Goal: Task Accomplishment & Management: Use online tool/utility

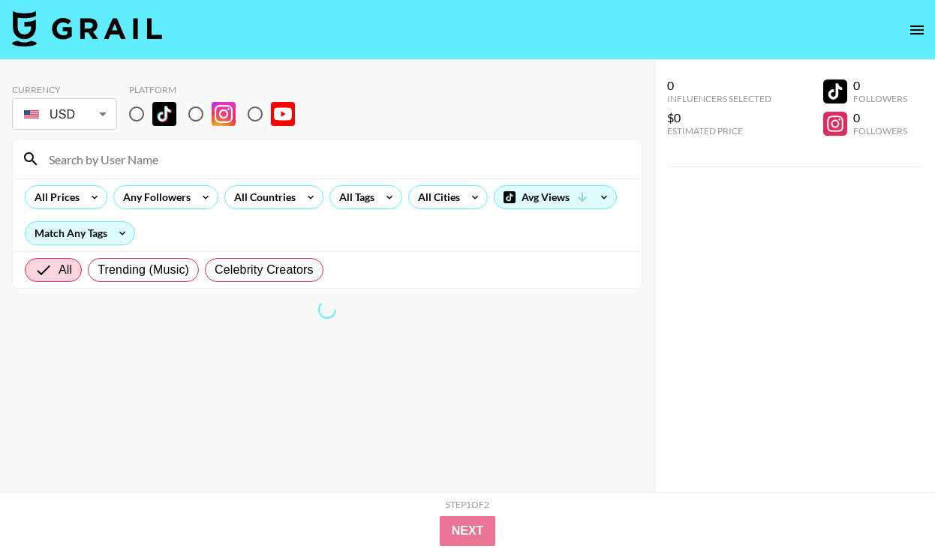
scroll to position [60, 0]
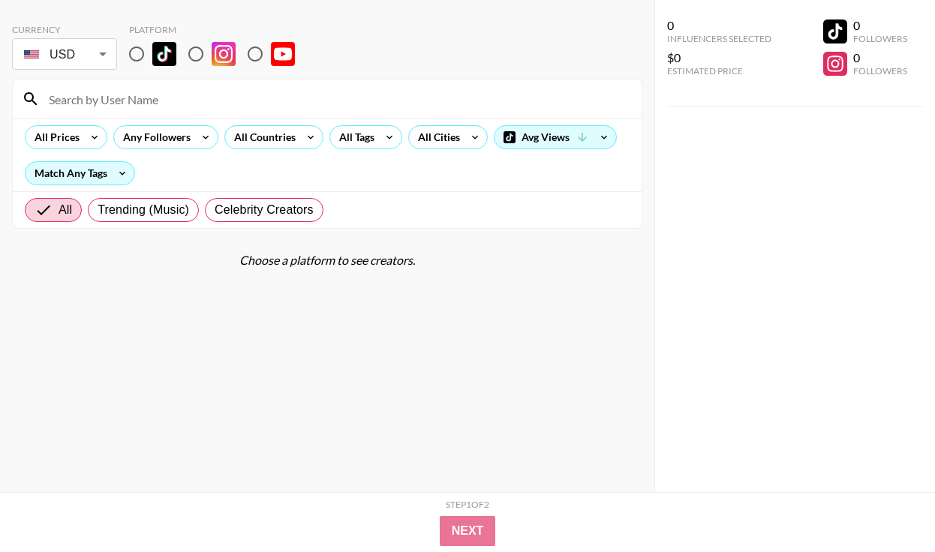
click at [153, 73] on section "Currency USD USD ​ Platform All Prices Any Followers All Countries All Tags All…" at bounding box center [327, 120] width 630 height 217
click at [139, 59] on input "radio" at bounding box center [137, 54] width 32 height 32
radio input "true"
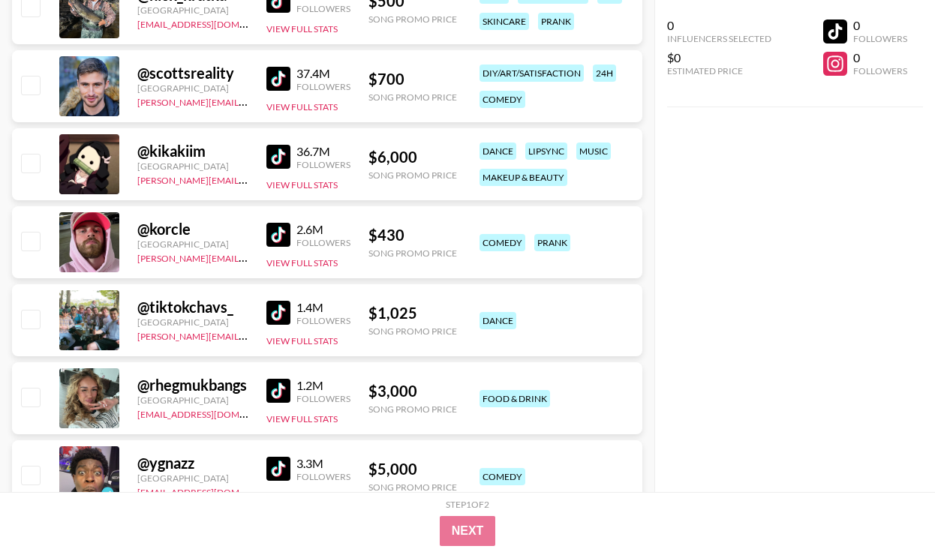
scroll to position [2673, 0]
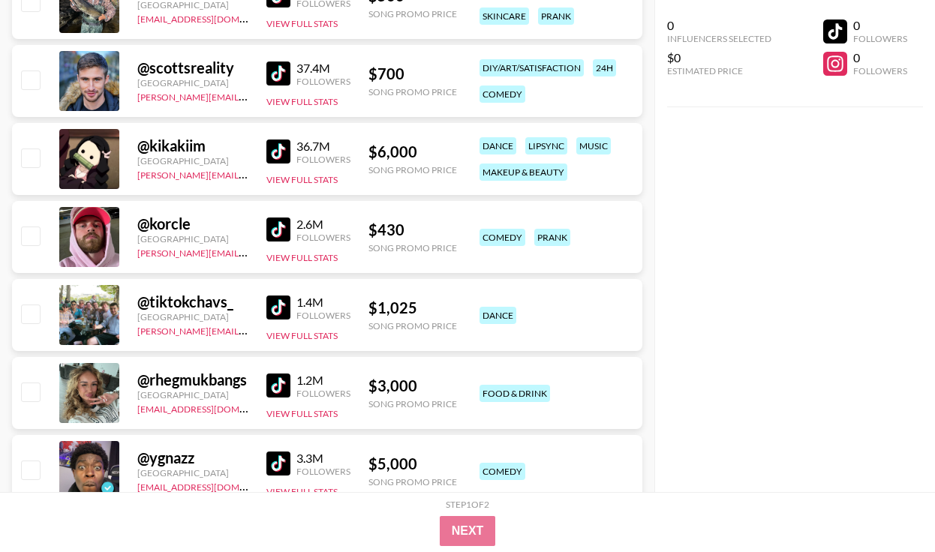
click at [112, 231] on div at bounding box center [89, 237] width 60 height 60
click at [263, 227] on div "@ korcle [GEOGRAPHIC_DATA] [PERSON_NAME][EMAIL_ADDRESS][DOMAIN_NAME] 2.6M Follo…" at bounding box center [327, 237] width 630 height 72
click at [281, 227] on img at bounding box center [278, 230] width 24 height 24
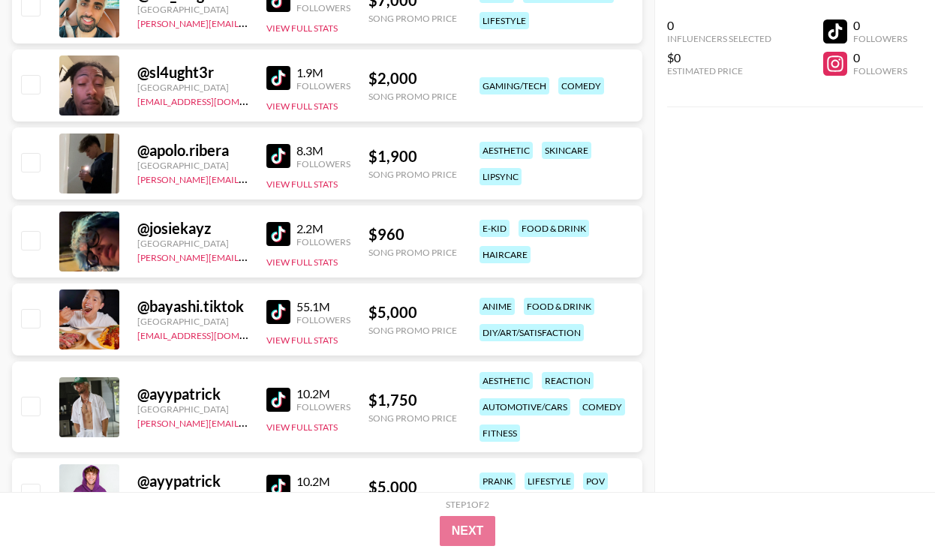
scroll to position [3295, 0]
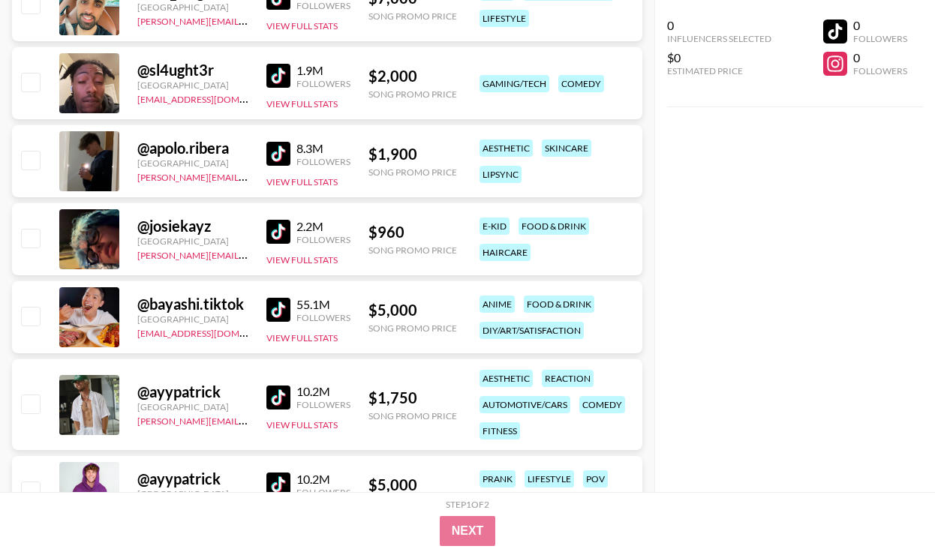
click at [275, 240] on img at bounding box center [278, 232] width 24 height 24
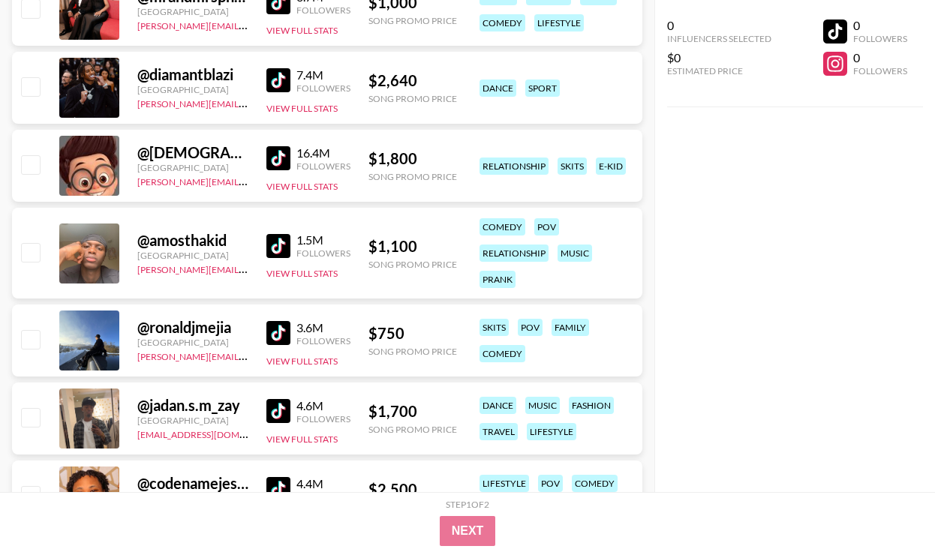
scroll to position [7778, 0]
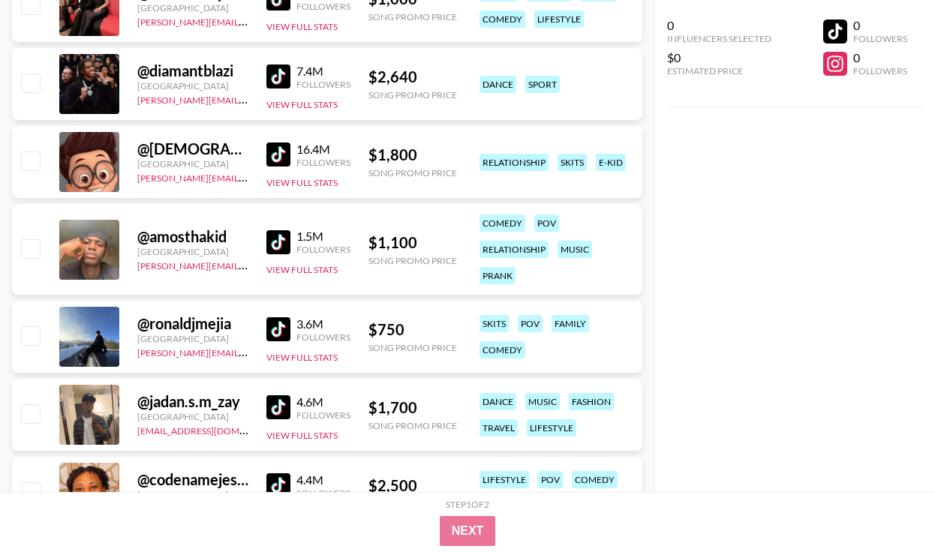
click at [280, 320] on img at bounding box center [278, 329] width 24 height 24
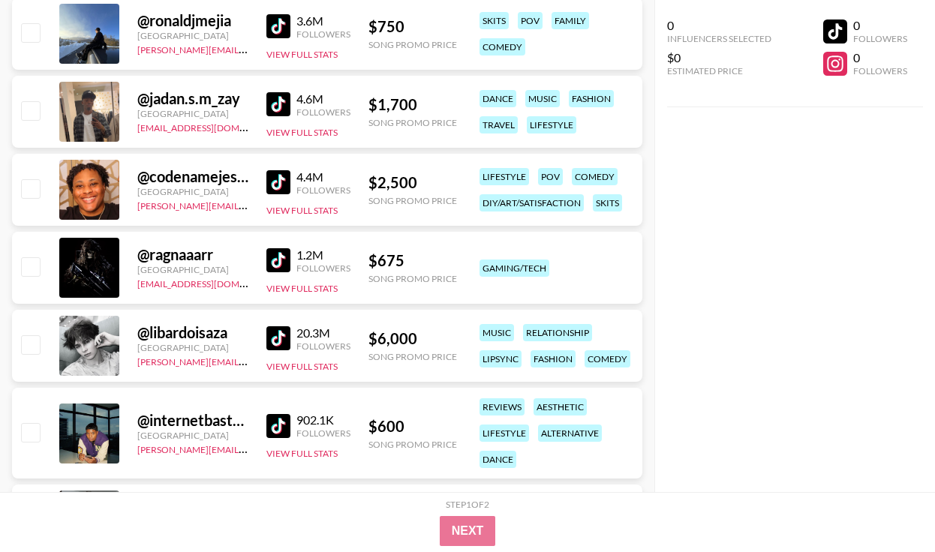
scroll to position [8083, 0]
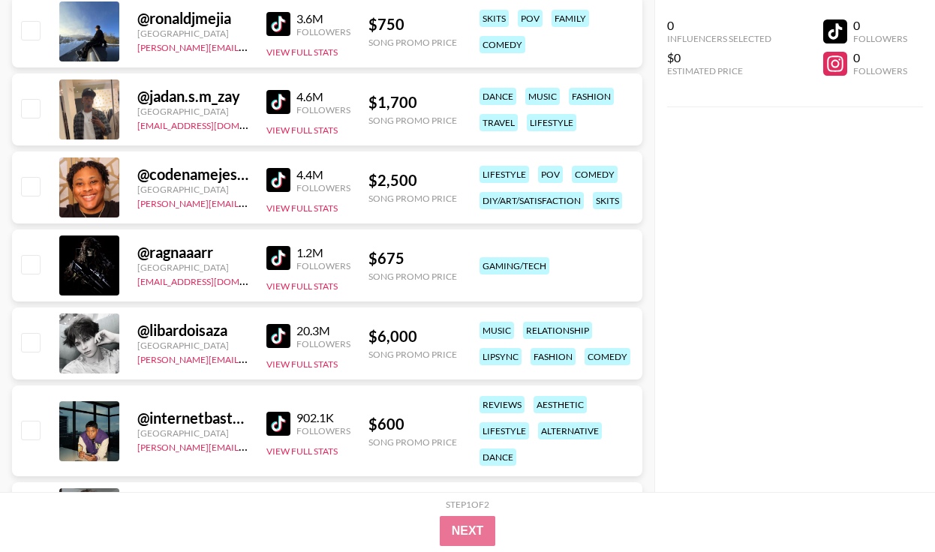
click at [283, 257] on img at bounding box center [278, 258] width 24 height 24
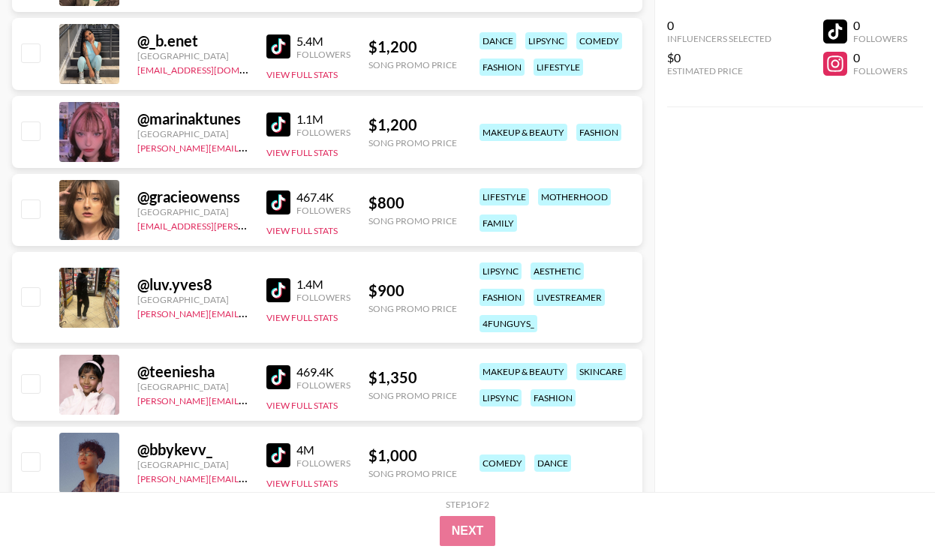
scroll to position [21037, 0]
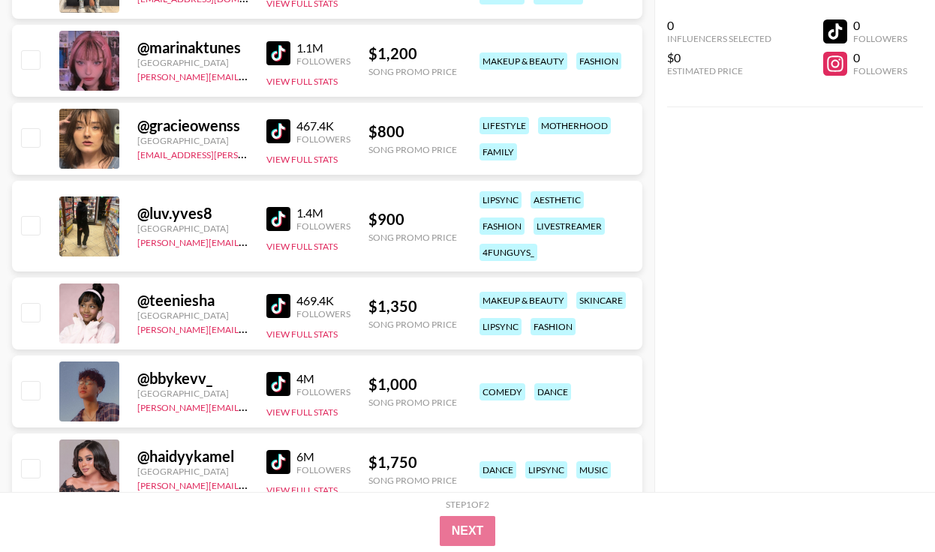
click at [279, 128] on img at bounding box center [278, 131] width 24 height 24
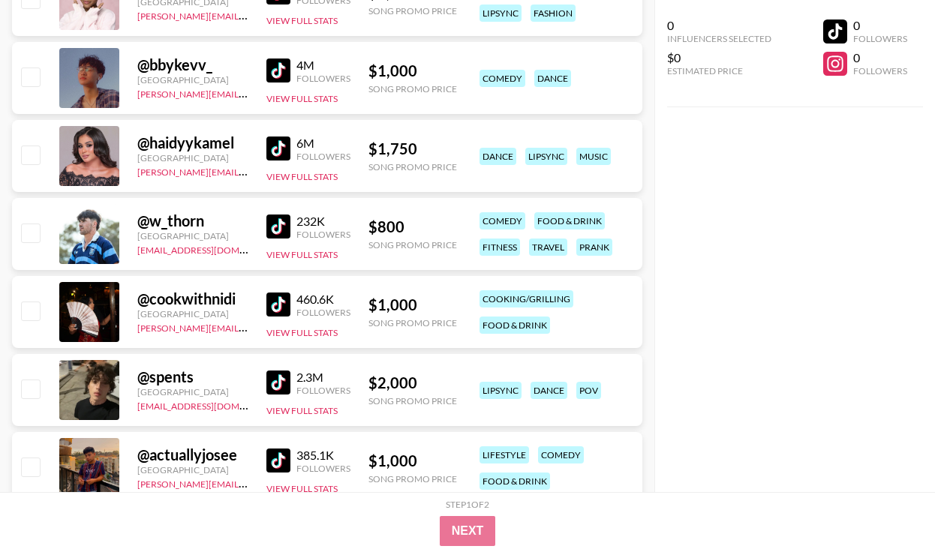
scroll to position [21353, 0]
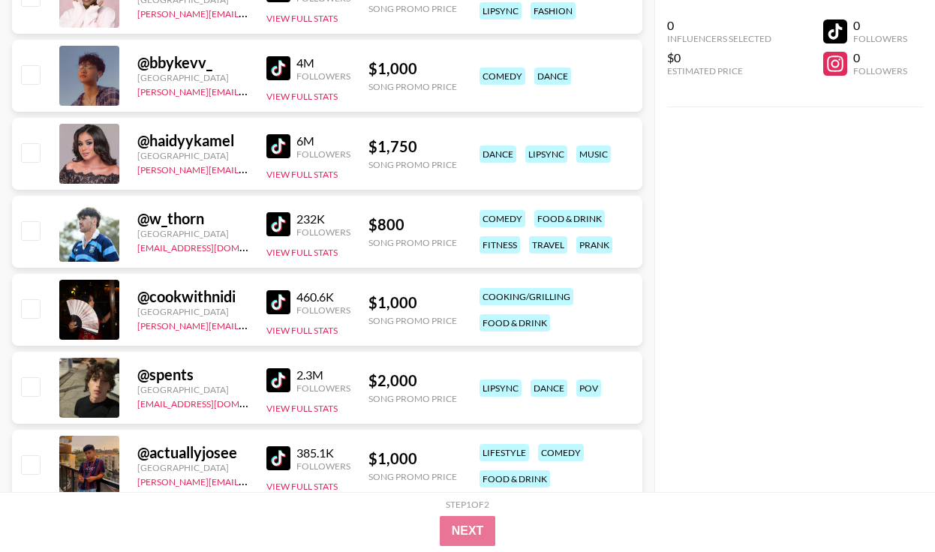
click at [277, 227] on img at bounding box center [278, 224] width 24 height 24
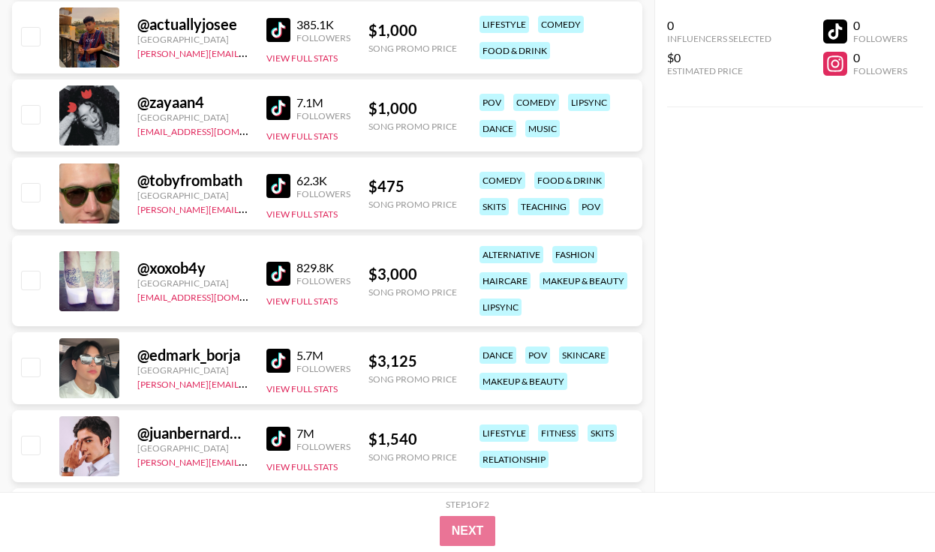
scroll to position [21782, 0]
click at [275, 173] on img at bounding box center [278, 185] width 24 height 24
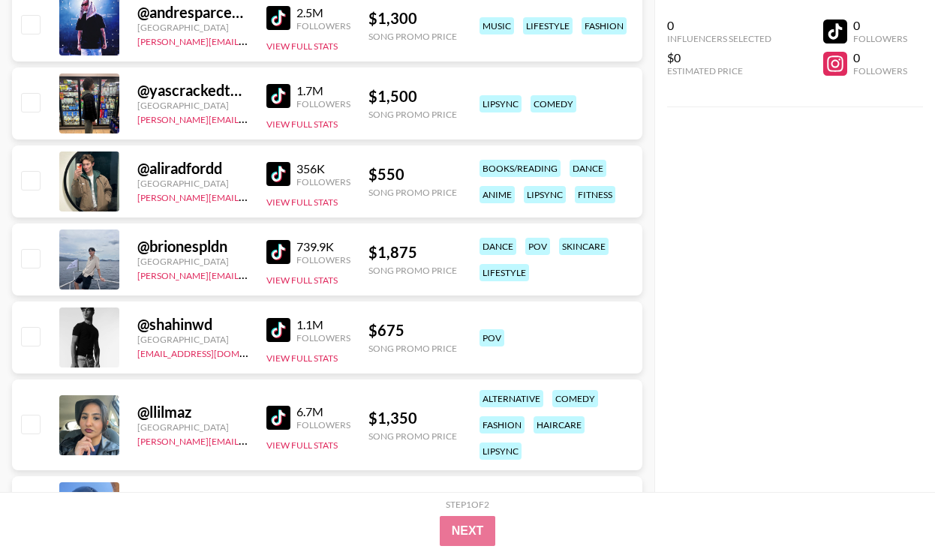
scroll to position [24252, 0]
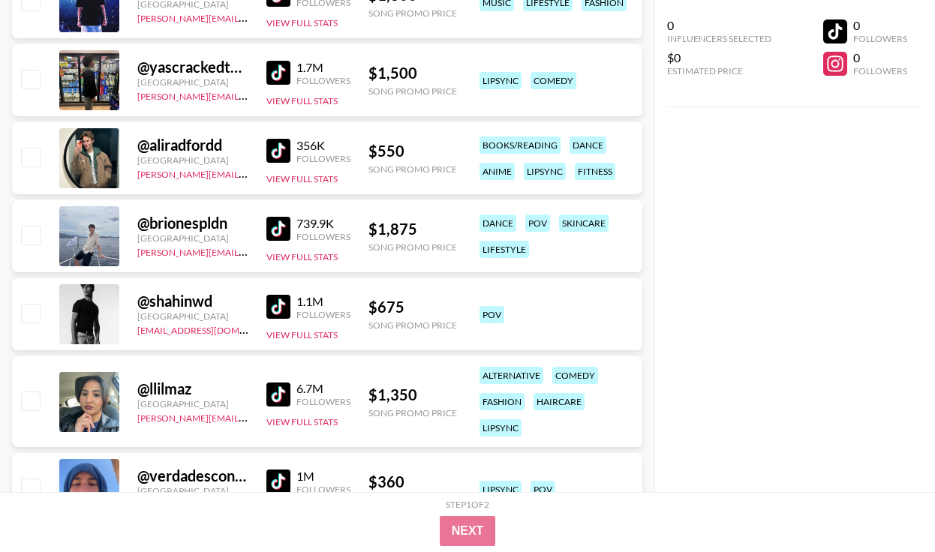
click at [274, 145] on img at bounding box center [278, 151] width 24 height 24
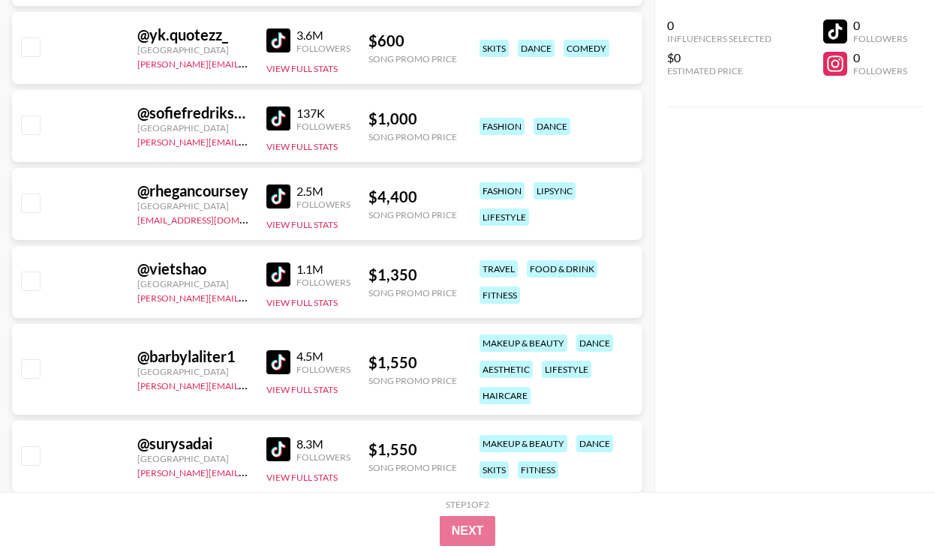
scroll to position [30269, 0]
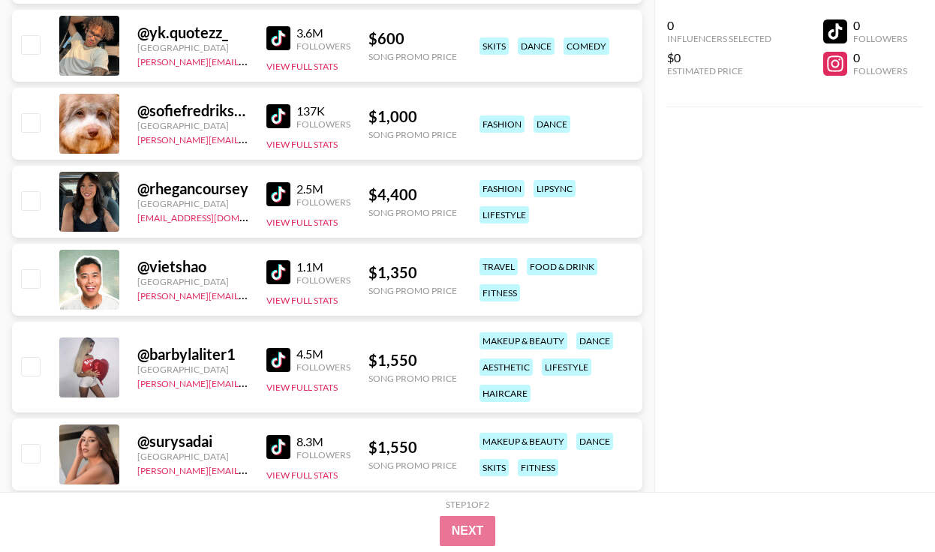
click at [278, 110] on img at bounding box center [278, 116] width 24 height 24
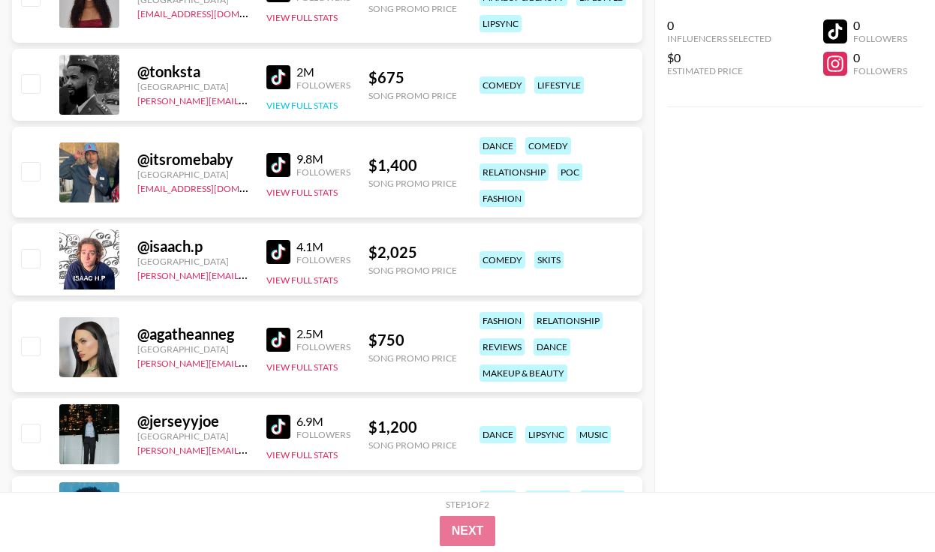
scroll to position [32278, 0]
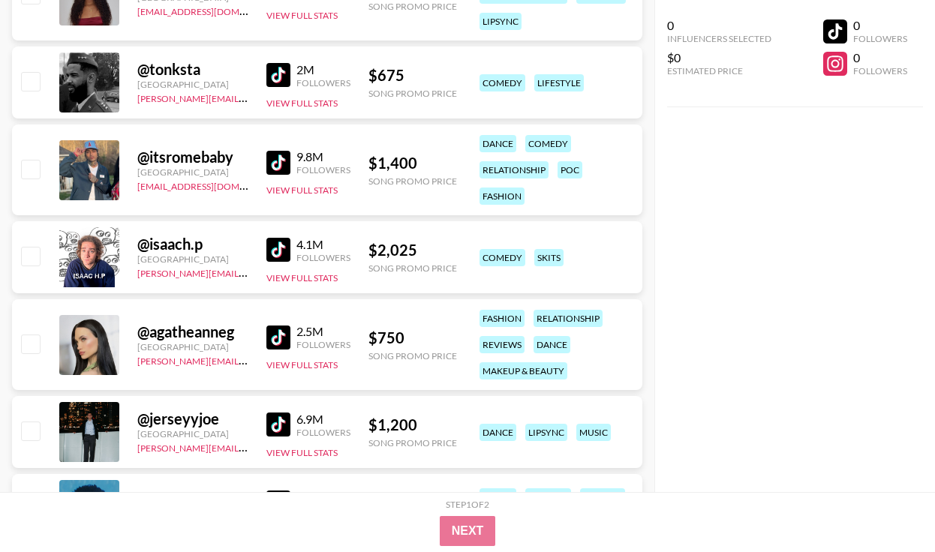
click at [287, 342] on img at bounding box center [278, 338] width 24 height 24
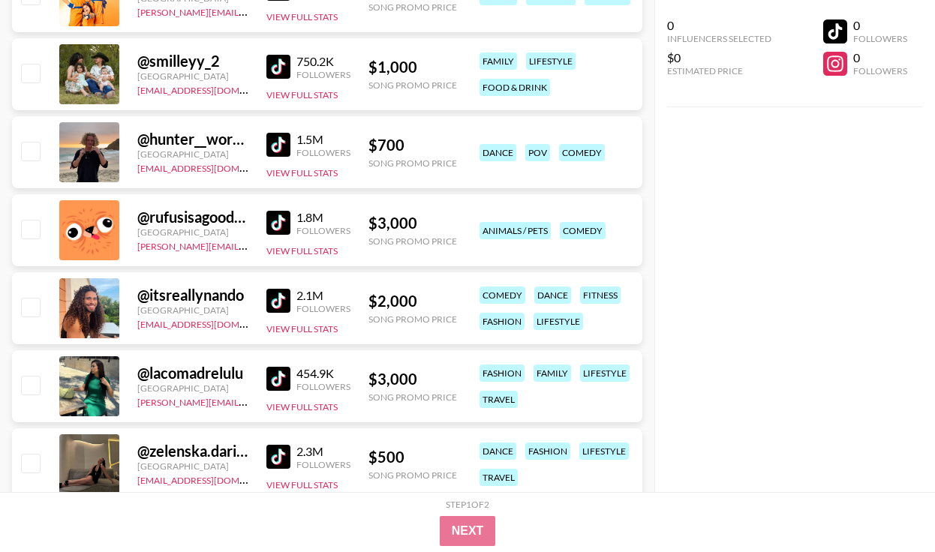
scroll to position [32875, 0]
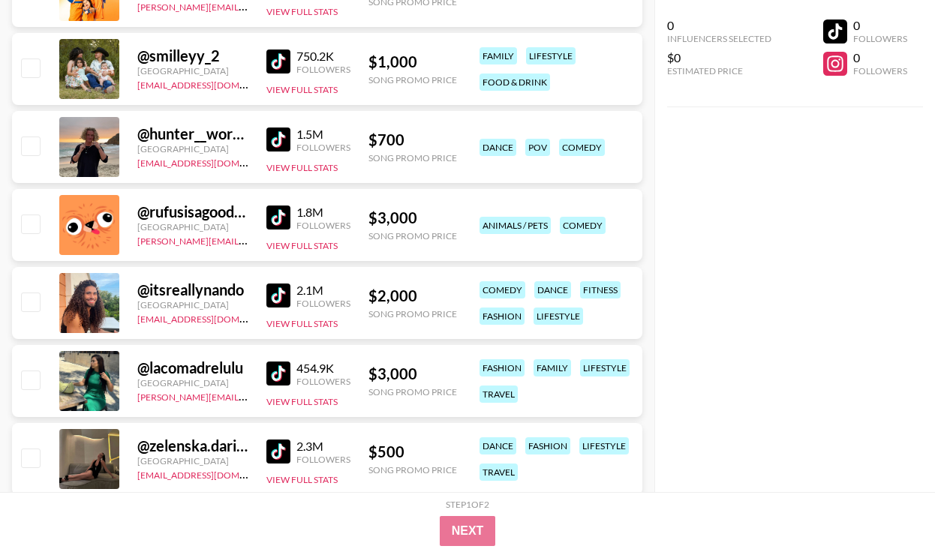
click at [298, 140] on div "1.5M" at bounding box center [323, 134] width 54 height 15
click at [279, 137] on img at bounding box center [278, 140] width 24 height 24
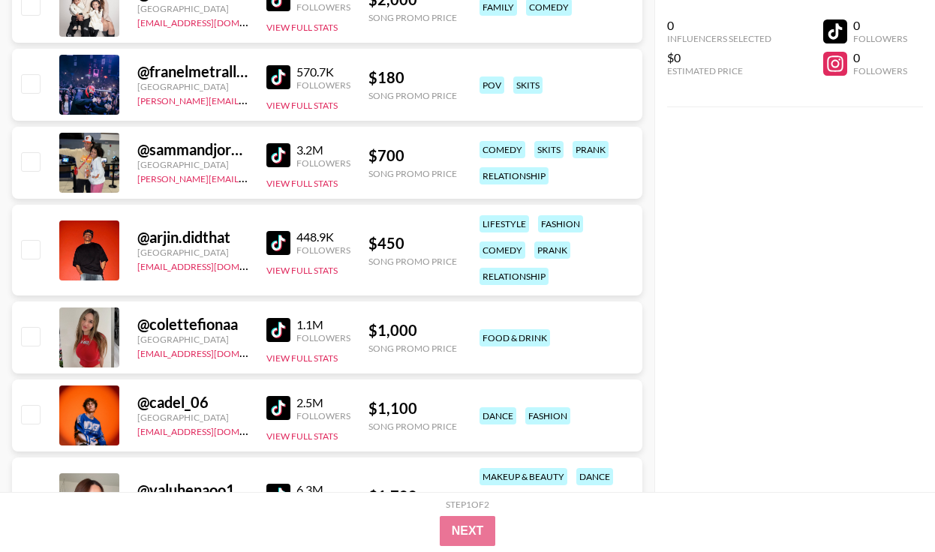
scroll to position [38750, 0]
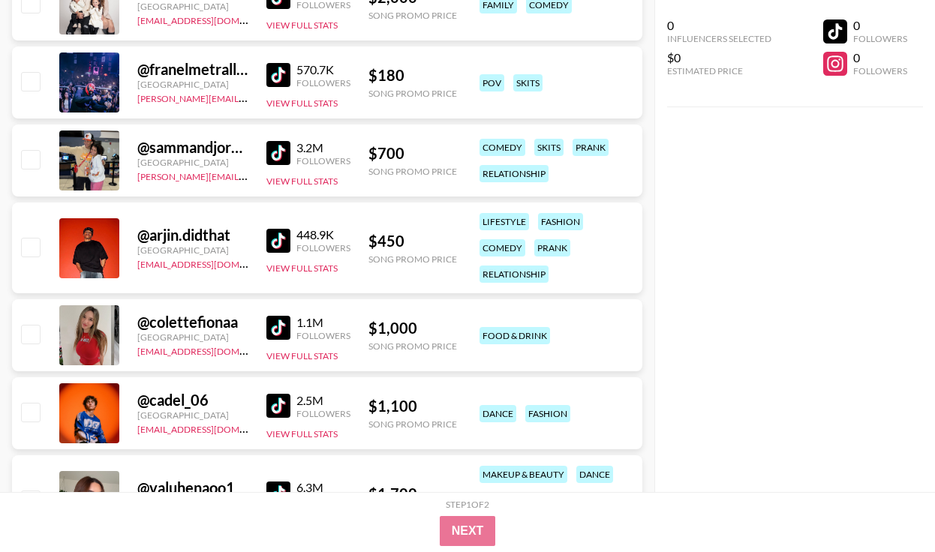
click at [287, 233] on img at bounding box center [278, 241] width 24 height 24
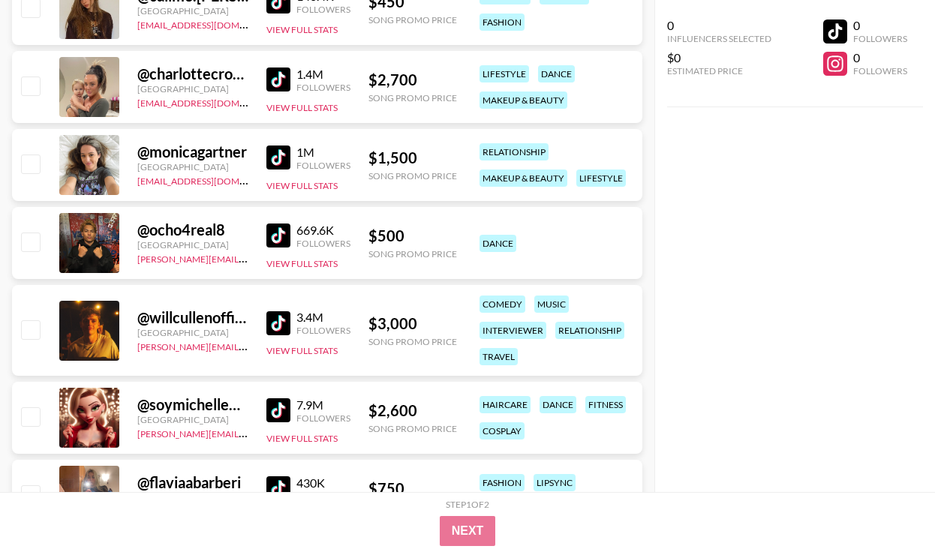
scroll to position [39914, 0]
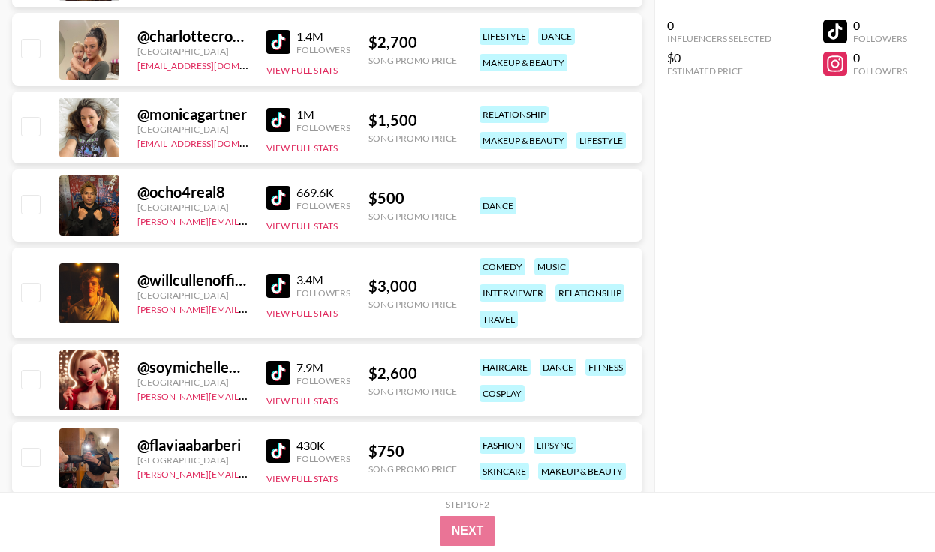
click at [316, 197] on div "669.6K" at bounding box center [323, 192] width 54 height 15
click at [281, 194] on img at bounding box center [278, 198] width 24 height 24
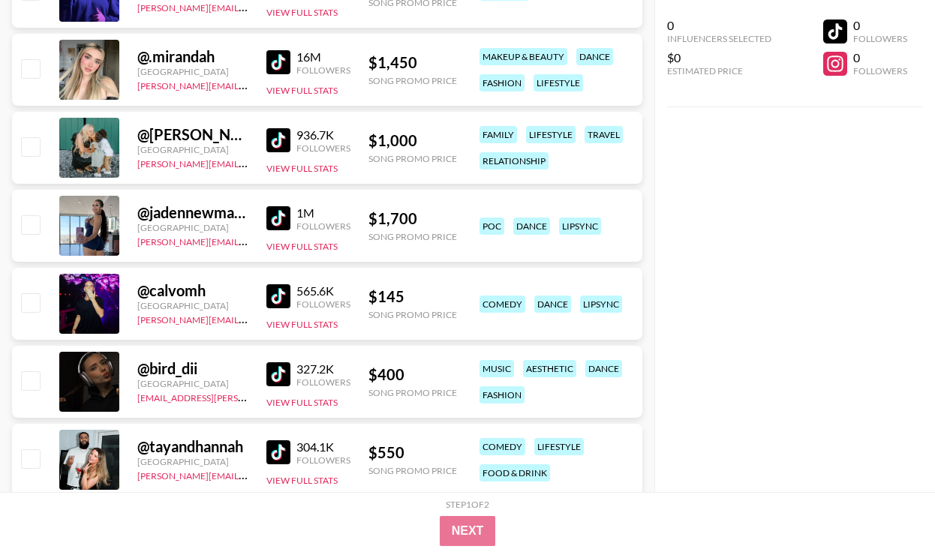
scroll to position [43434, 0]
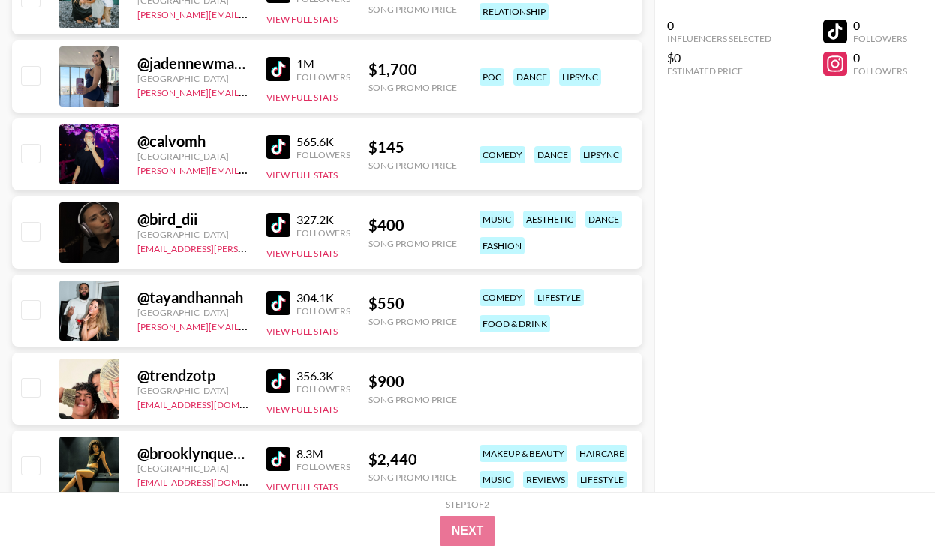
click at [287, 223] on img at bounding box center [278, 225] width 24 height 24
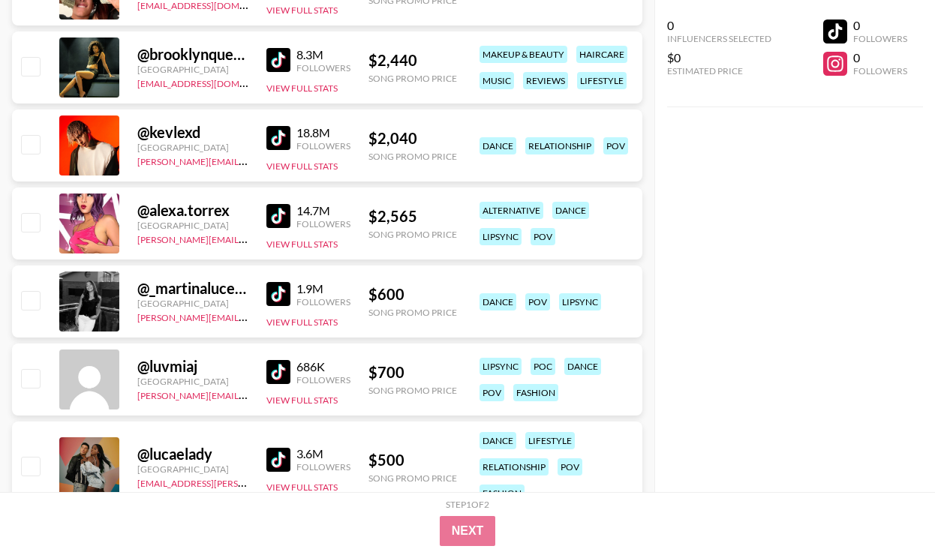
scroll to position [43835, 0]
